Goal: Transaction & Acquisition: Purchase product/service

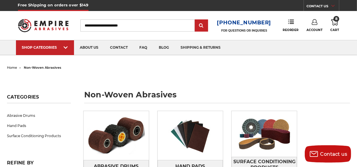
click at [335, 24] on use at bounding box center [334, 22] width 7 height 6
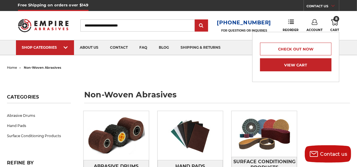
click at [309, 59] on link "View Cart" at bounding box center [295, 64] width 71 height 13
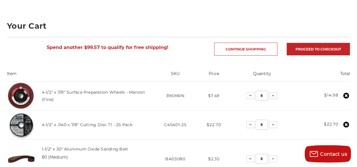
scroll to position [58, 0]
